Goal: Download file/media

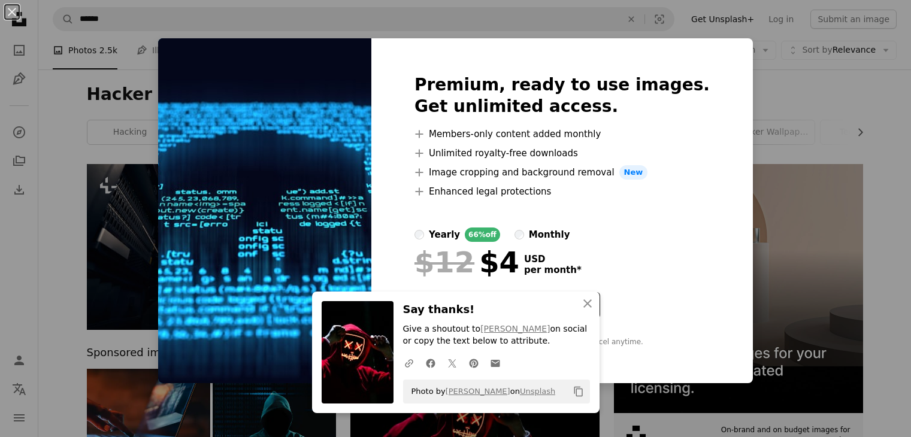
scroll to position [319, 0]
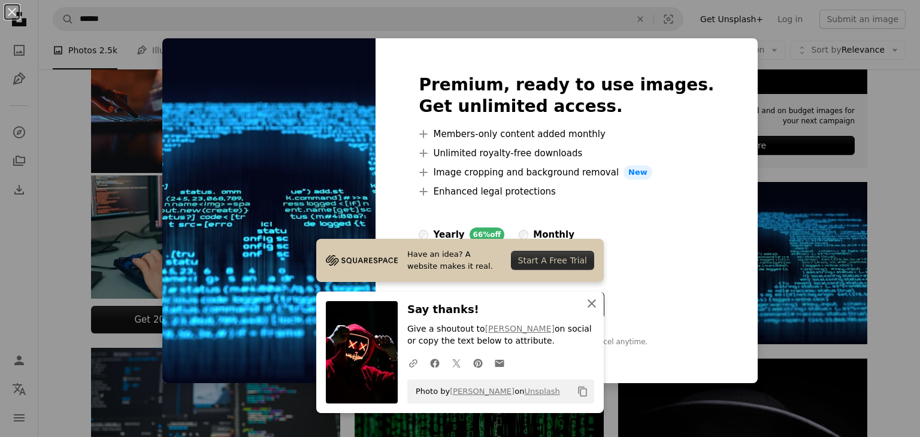
click at [595, 303] on button "An X shape Close" at bounding box center [592, 304] width 24 height 24
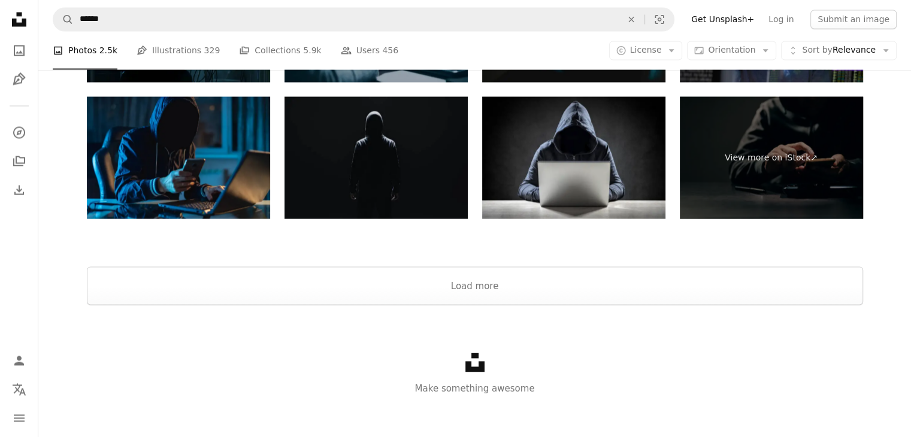
scroll to position [2222, 0]
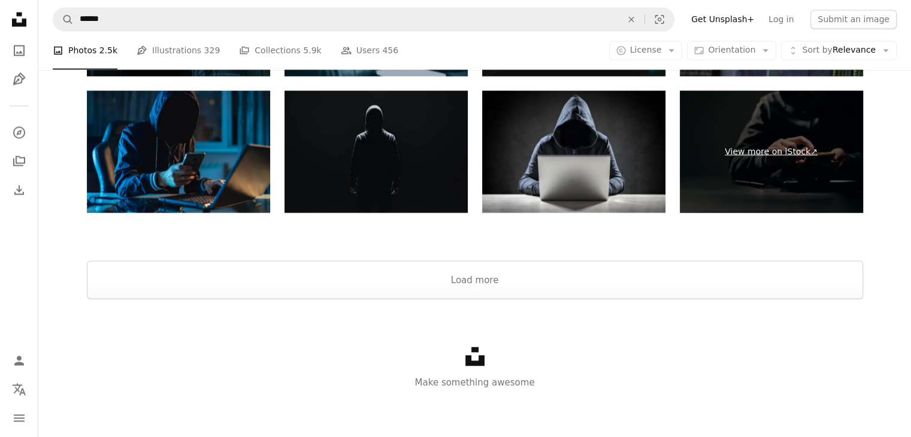
click at [733, 180] on link "View more on iStock ↗" at bounding box center [771, 151] width 183 height 122
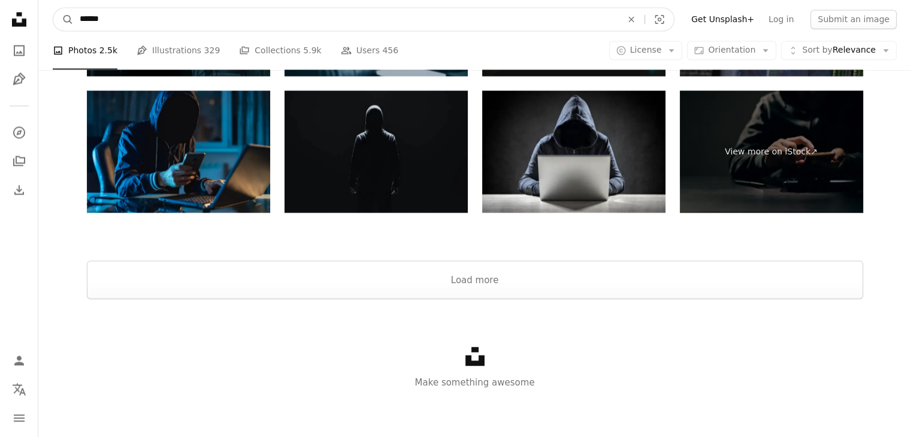
click at [241, 25] on input "******" at bounding box center [346, 19] width 544 height 23
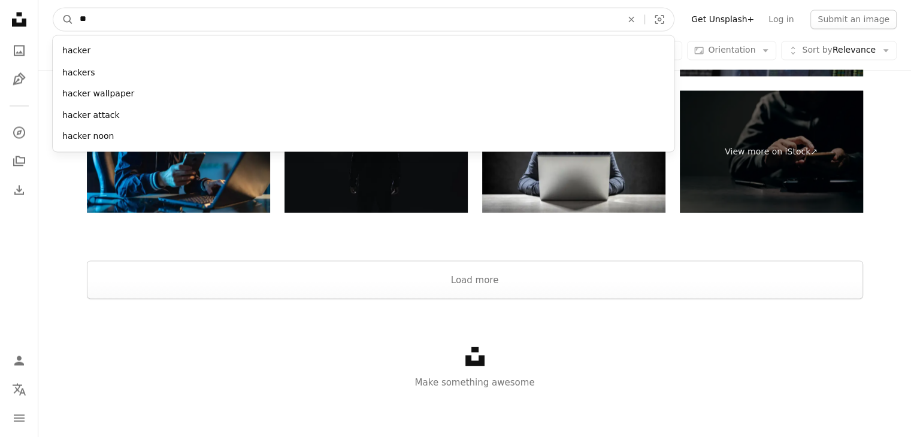
type input "*"
type input "*******"
click button "A magnifying glass" at bounding box center [63, 19] width 20 height 23
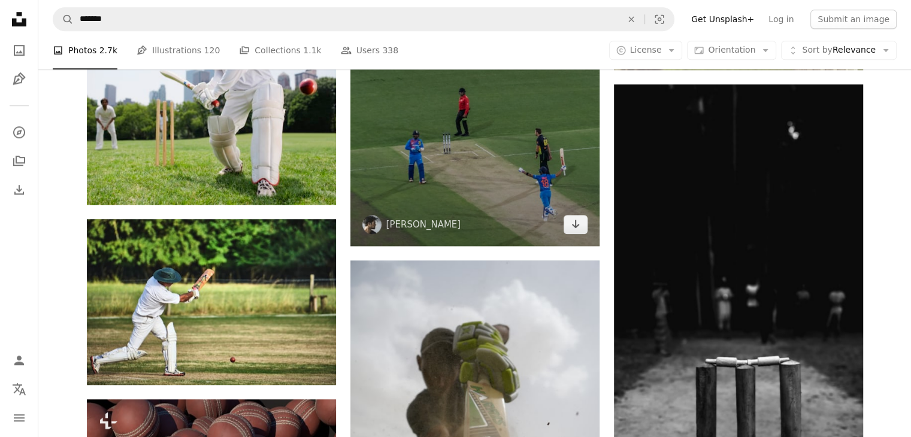
scroll to position [958, 0]
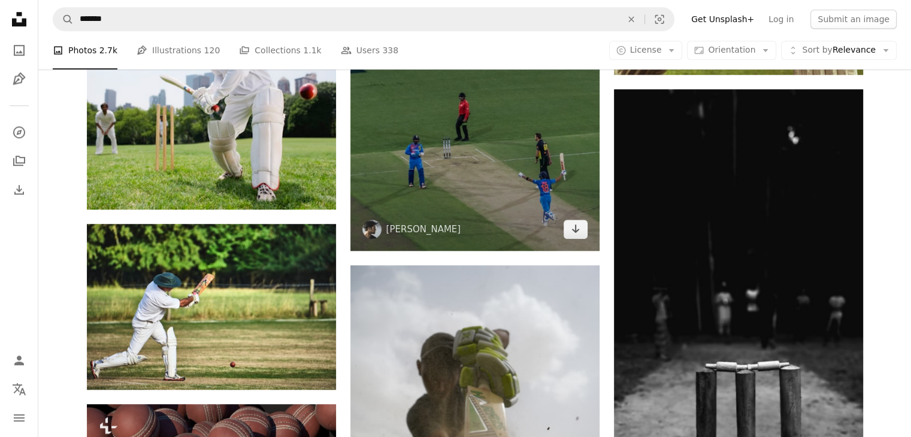
drag, startPoint x: 426, startPoint y: 161, endPoint x: 432, endPoint y: 162, distance: 6.0
click at [432, 162] on img at bounding box center [474, 95] width 249 height 311
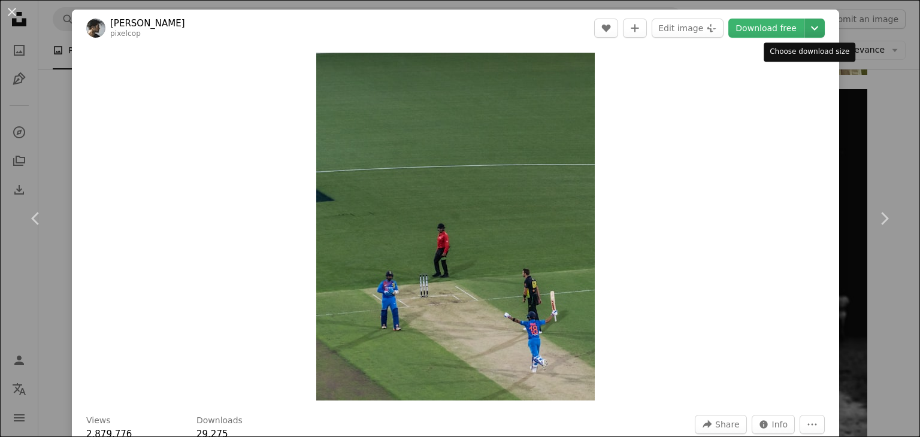
click at [805, 30] on icon "Chevron down" at bounding box center [814, 28] width 19 height 14
click at [676, 156] on dialog "An X shape Chevron left Chevron right [PERSON_NAME] pixelcop A heart A plus sig…" at bounding box center [460, 218] width 920 height 437
click at [748, 28] on link "Download free" at bounding box center [765, 28] width 75 height 19
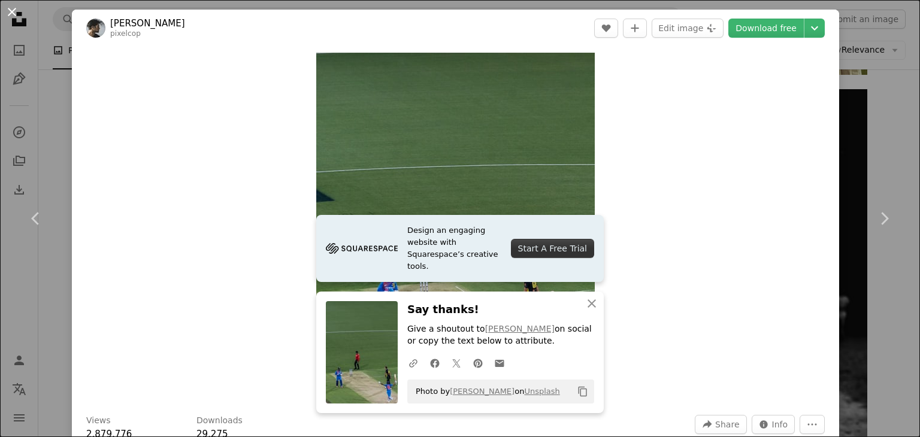
click at [12, 8] on button "An X shape" at bounding box center [12, 12] width 14 height 14
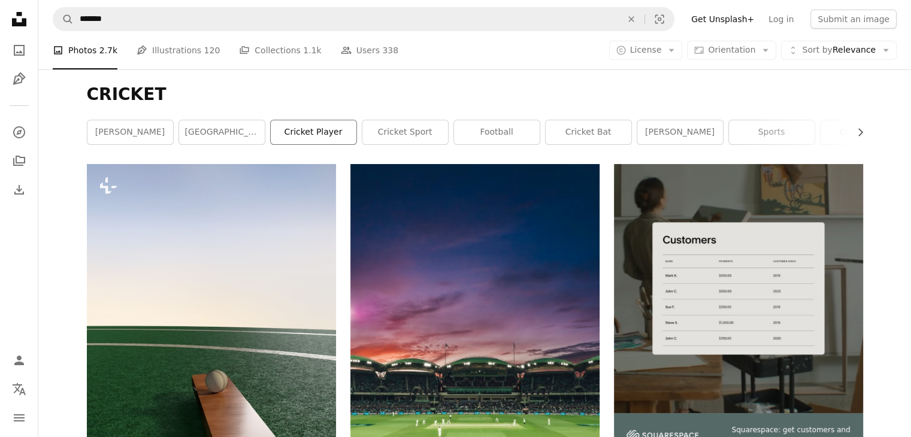
click at [283, 131] on link "cricket player" at bounding box center [314, 132] width 86 height 24
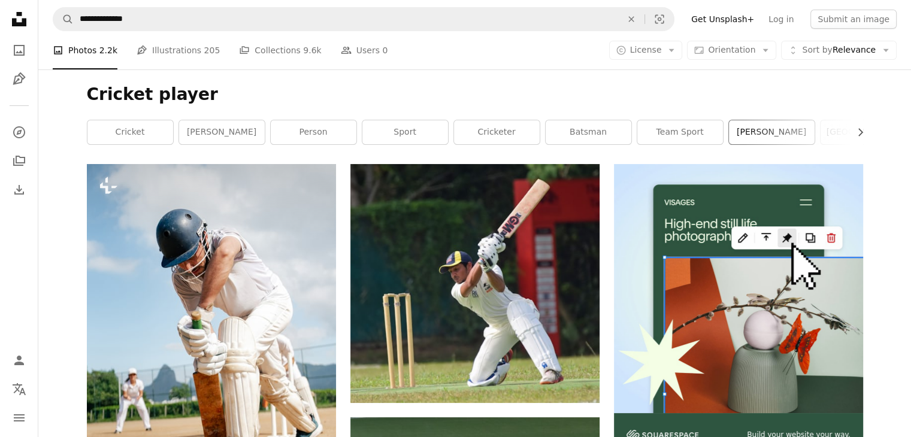
click at [791, 137] on link "[PERSON_NAME]" at bounding box center [772, 132] width 86 height 24
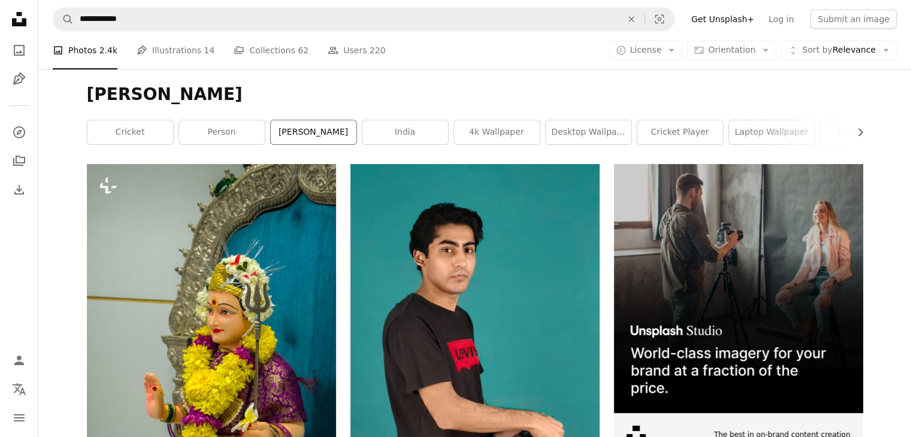
click at [298, 138] on link "[PERSON_NAME]" at bounding box center [314, 132] width 86 height 24
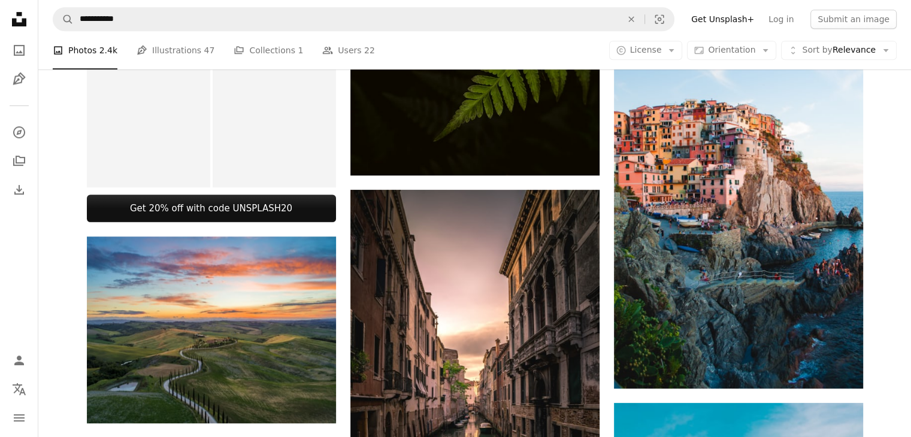
scroll to position [710, 0]
